Goal: Check status: Check status

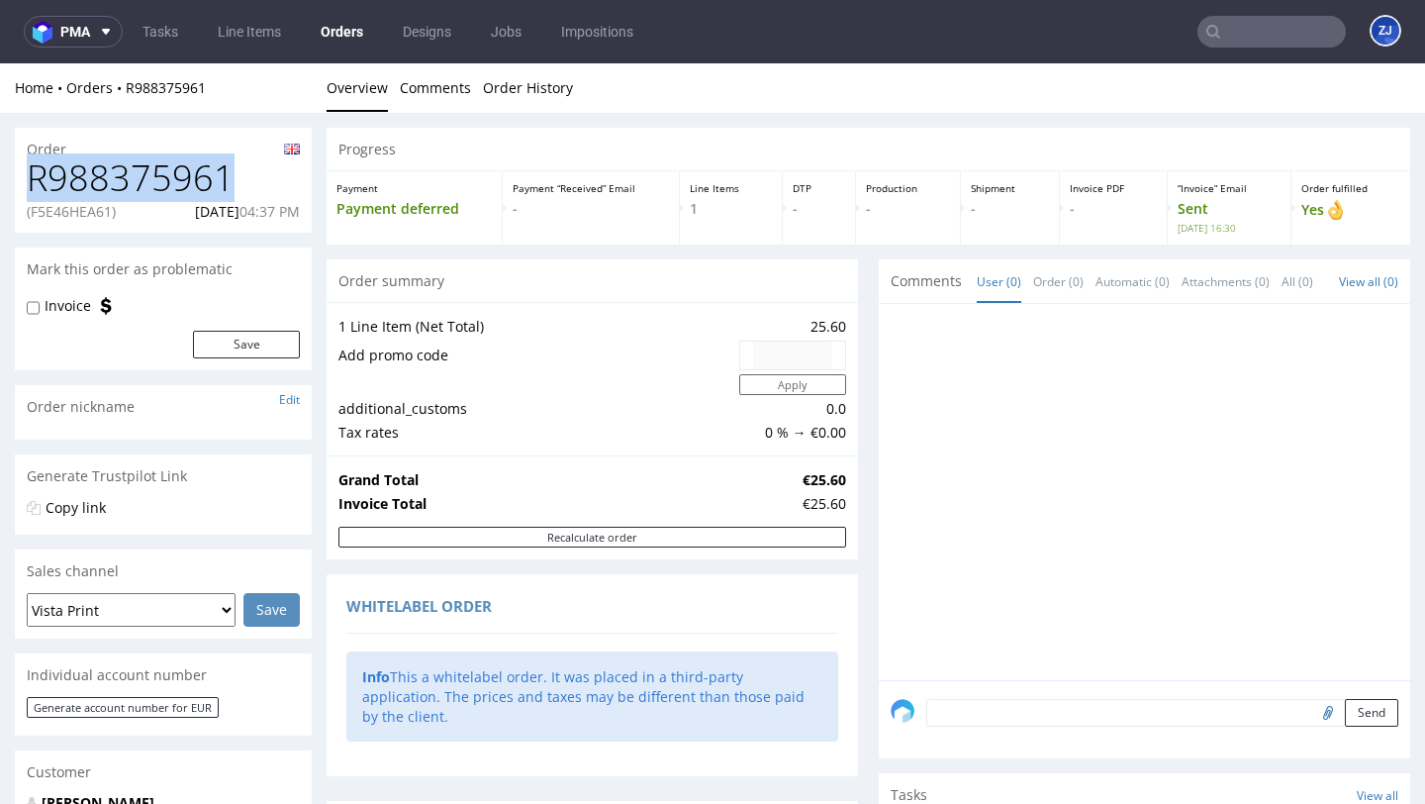
copy h1 "R988375961"
drag, startPoint x: 255, startPoint y: 183, endPoint x: 26, endPoint y: 182, distance: 229.6
click at [27, 182] on h1 "R988375961" at bounding box center [163, 178] width 273 height 40
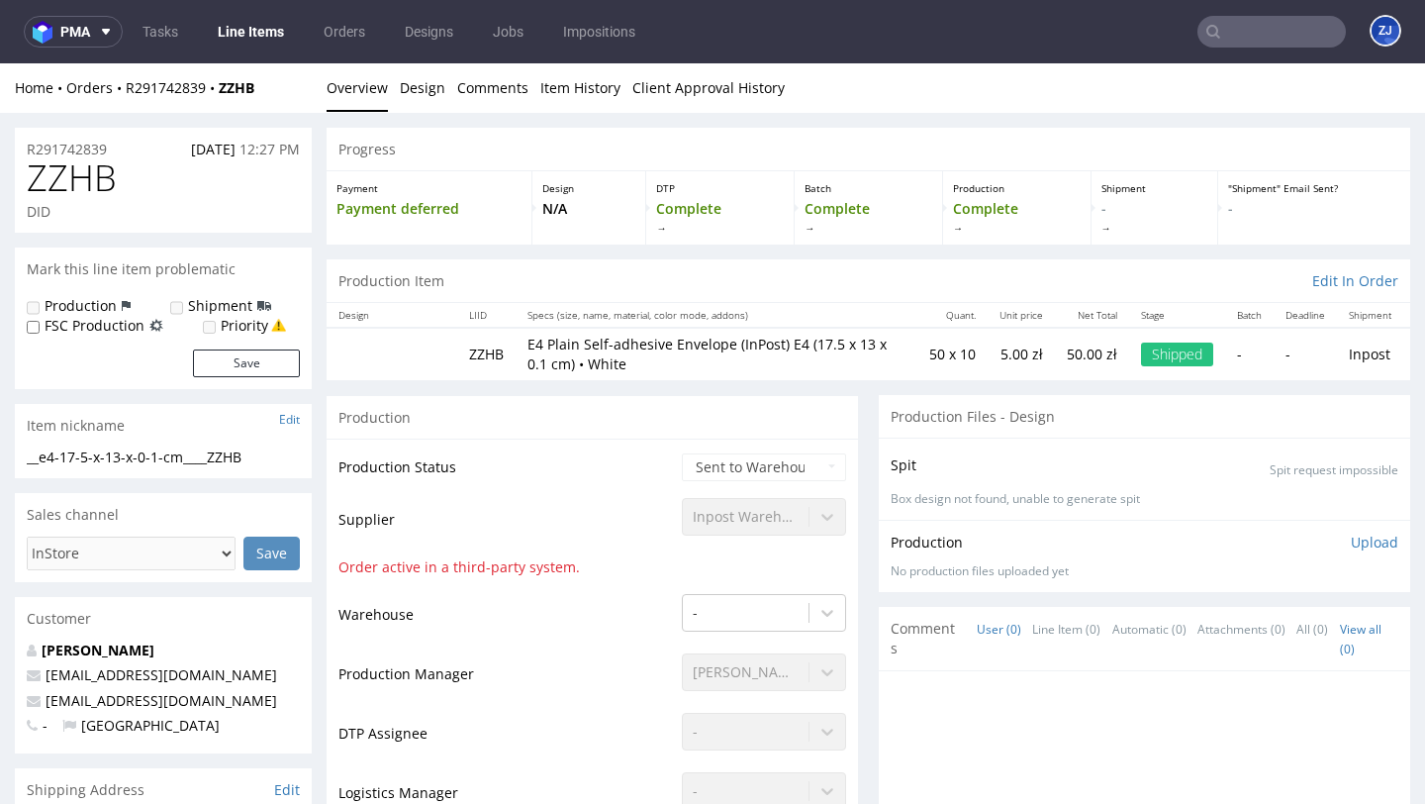
scroll to position [1969, 0]
